Goal: Information Seeking & Learning: Learn about a topic

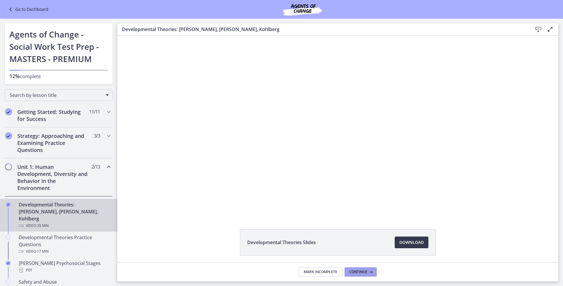
click at [359, 274] on span "Continue" at bounding box center [358, 272] width 18 height 5
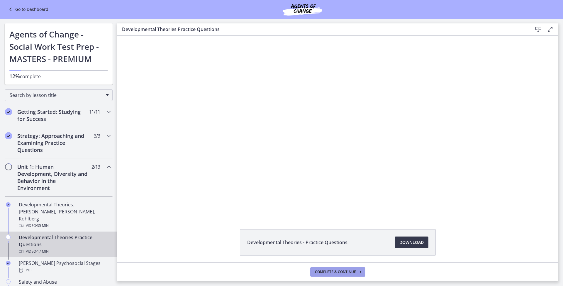
click at [359, 274] on icon at bounding box center [359, 272] width 6 height 5
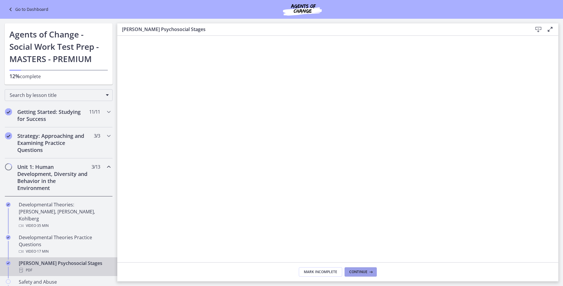
click at [359, 273] on span "Continue" at bounding box center [358, 272] width 18 height 5
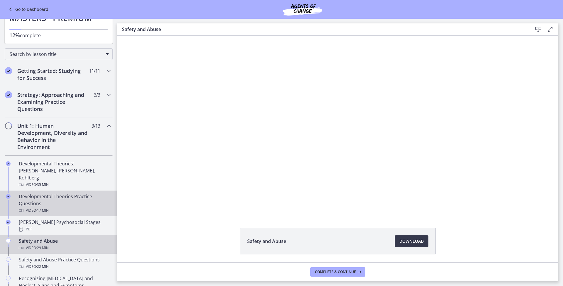
scroll to position [72, 0]
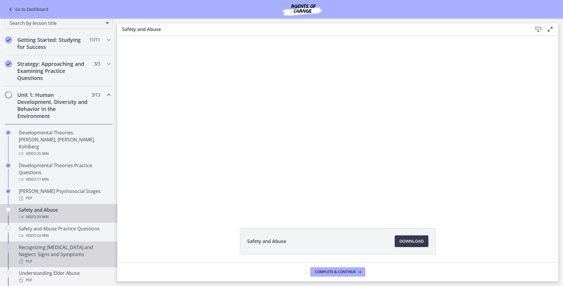
click at [62, 244] on div "Recognizing [MEDICAL_DATA] and Neglect: Signs and Symptoms PDF" at bounding box center [64, 254] width 91 height 21
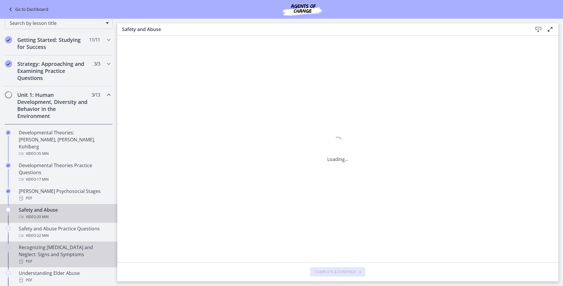
scroll to position [0, 0]
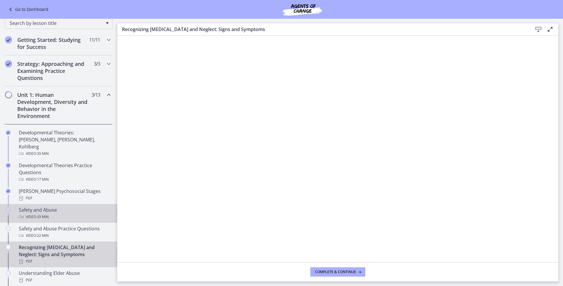
click at [72, 214] on div "Video · 29 min" at bounding box center [64, 217] width 91 height 7
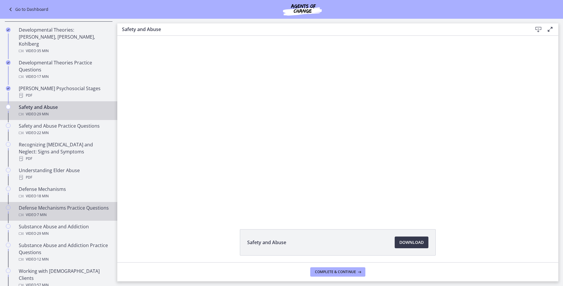
scroll to position [209, 0]
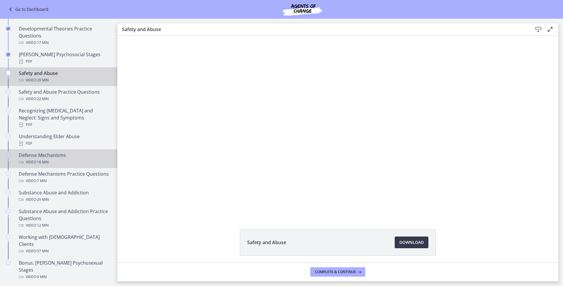
click at [80, 161] on link "Defense Mechanisms Video · 18 min" at bounding box center [58, 158] width 117 height 19
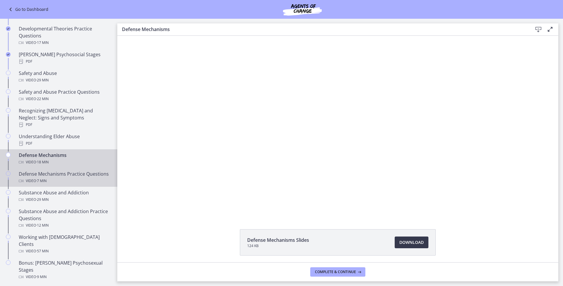
click at [76, 175] on div "Defense Mechanisms Practice Questions Video · 7 min" at bounding box center [64, 178] width 91 height 14
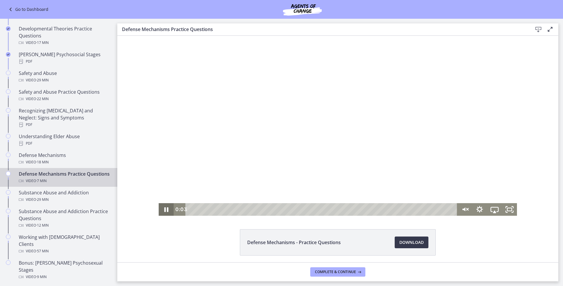
click at [164, 208] on icon "Pause" at bounding box center [166, 209] width 15 height 13
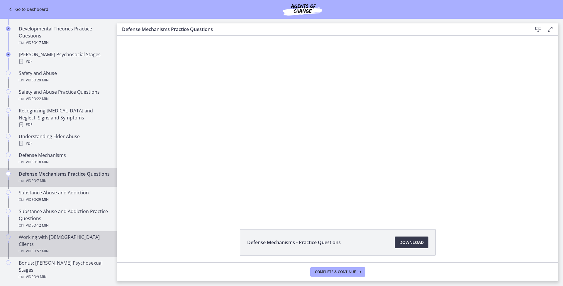
click at [64, 236] on div "Working with [DEMOGRAPHIC_DATA] Clients Video · 57 min" at bounding box center [64, 244] width 91 height 21
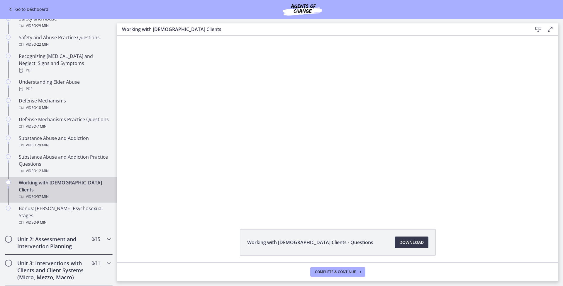
scroll to position [83, 0]
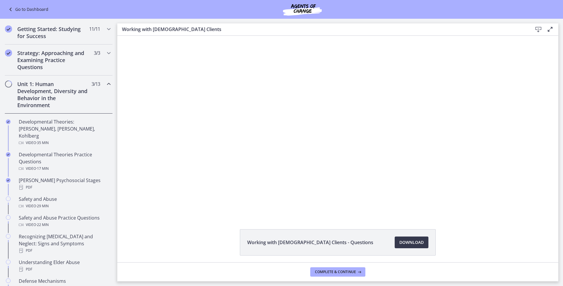
click at [66, 94] on h2 "Unit 1: Human Development, Diversity and Behavior in the Environment" at bounding box center [53, 95] width 72 height 28
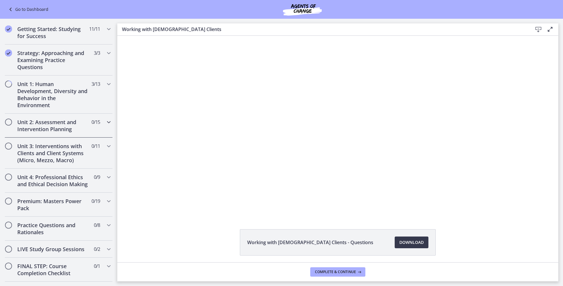
click at [67, 122] on h2 "Unit 2: Assessment and Intervention Planning" at bounding box center [53, 126] width 72 height 14
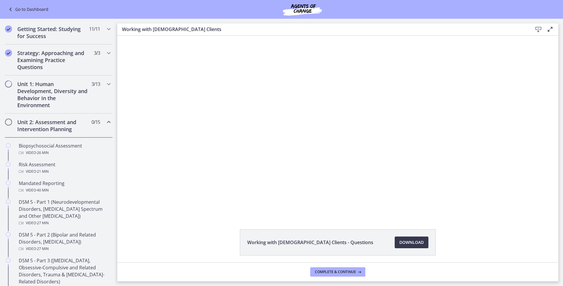
click at [67, 122] on h2 "Unit 2: Assessment and Intervention Planning" at bounding box center [53, 126] width 72 height 14
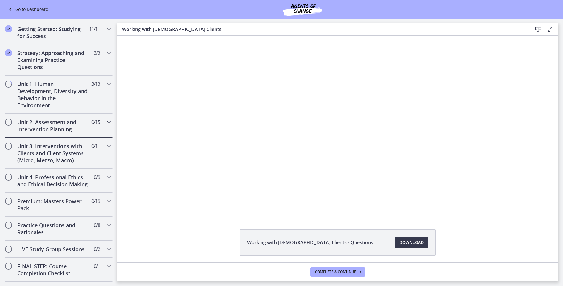
click at [67, 122] on h2 "Unit 2: Assessment and Intervention Planning" at bounding box center [53, 126] width 72 height 14
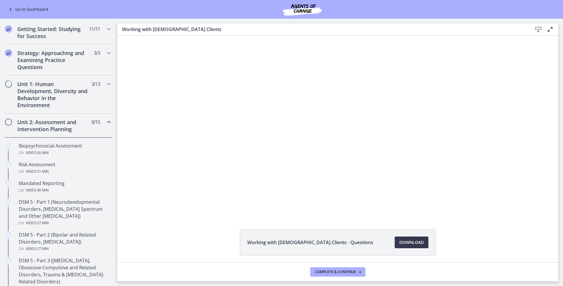
click at [67, 122] on h2 "Unit 2: Assessment and Intervention Planning" at bounding box center [53, 126] width 72 height 14
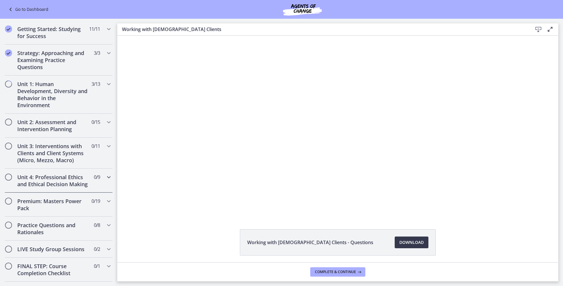
click at [64, 186] on h2 "Unit 4: Professional Ethics and Ethical Decision Making" at bounding box center [53, 181] width 72 height 14
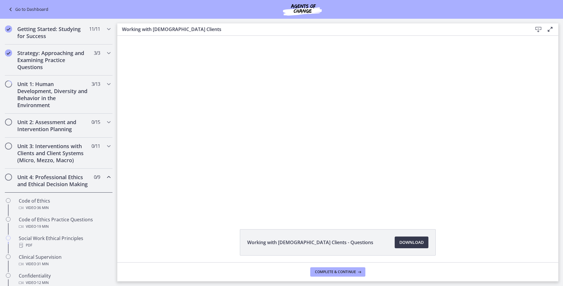
click at [64, 186] on h2 "Unit 4: Professional Ethics and Ethical Decision Making" at bounding box center [53, 181] width 72 height 14
